Goal: Task Accomplishment & Management: Use online tool/utility

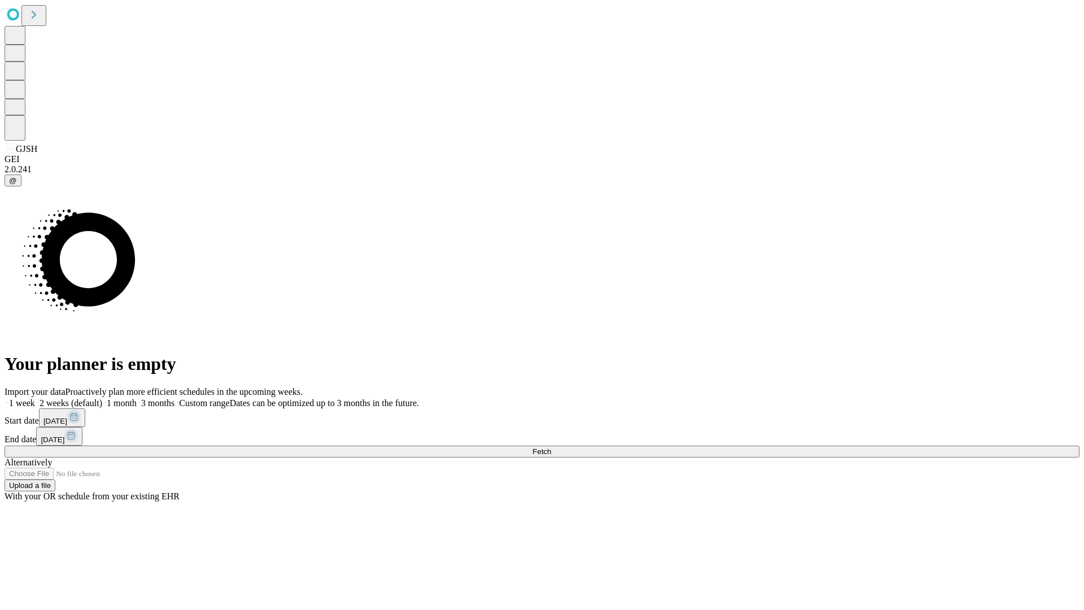
click at [551, 447] on span "Fetch" at bounding box center [541, 451] width 19 height 8
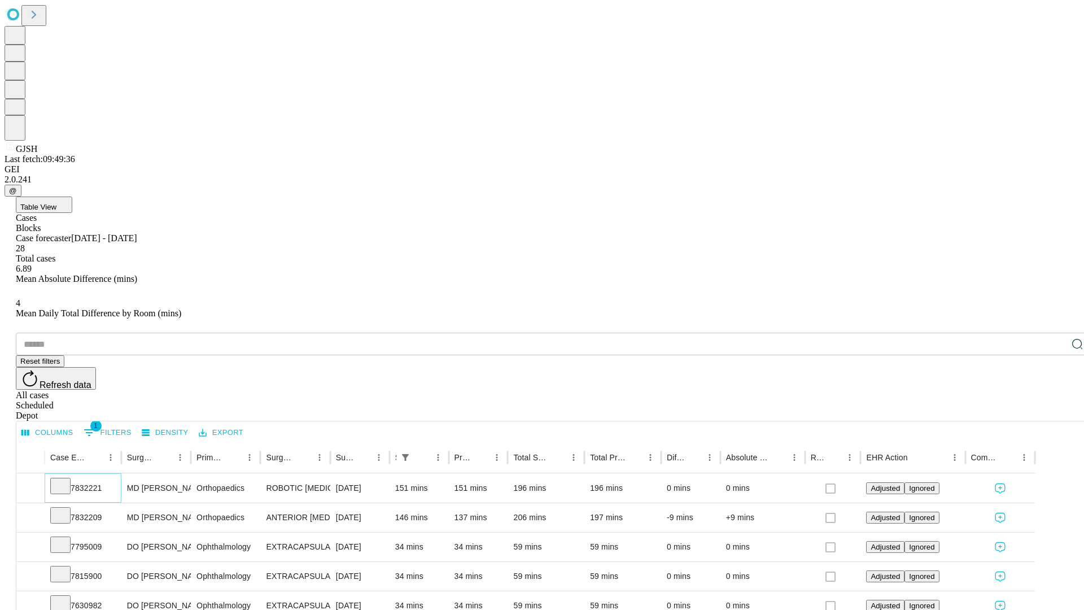
click at [66, 479] on icon at bounding box center [60, 484] width 11 height 11
